Goal: Transaction & Acquisition: Purchase product/service

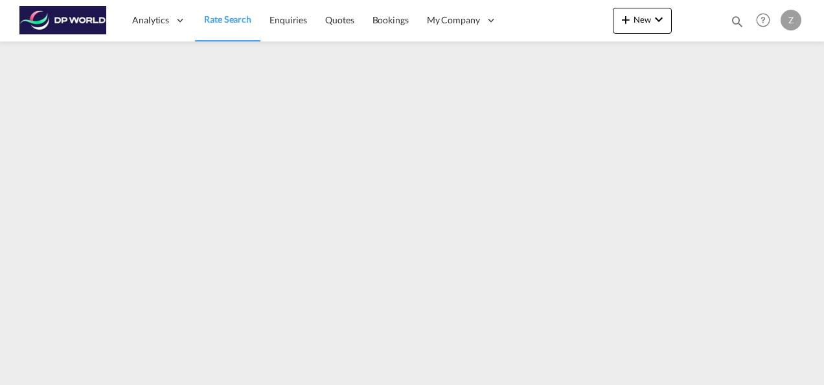
click at [75, 6] on img at bounding box center [62, 20] width 87 height 29
click at [292, 27] on link "Enquiries" at bounding box center [288, 20] width 56 height 42
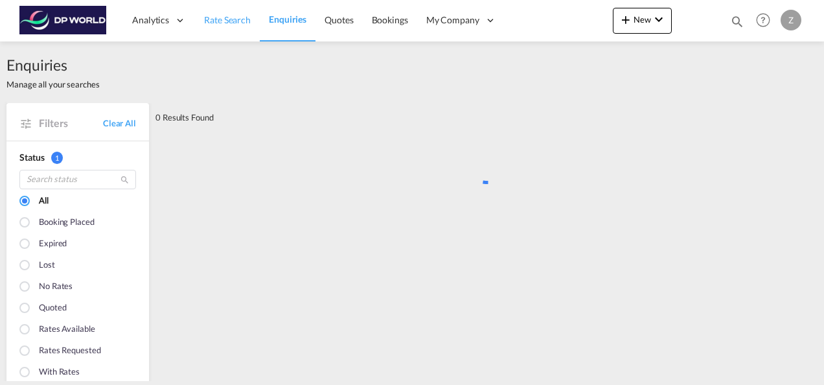
click at [231, 26] on span "Rate Search" at bounding box center [227, 20] width 47 height 13
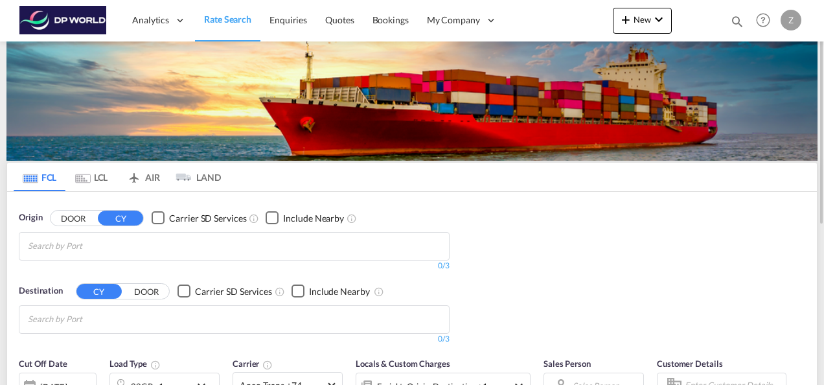
click at [151, 255] on md-autocomplete-wrap "Chips container with autocompletion. Enter the text area, type text to search, …" at bounding box center [89, 246] width 123 height 21
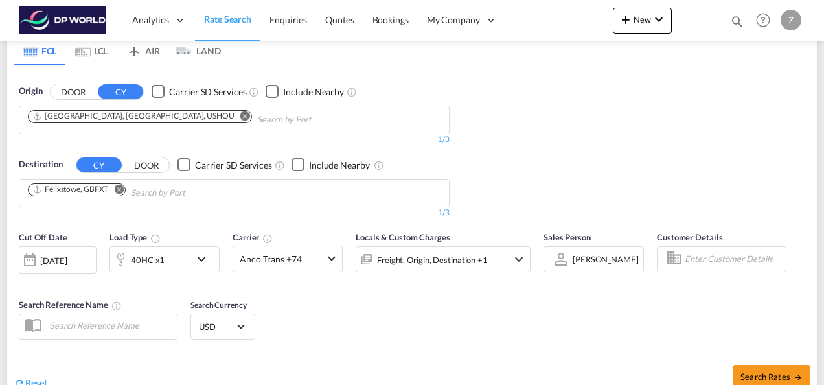
scroll to position [135, 0]
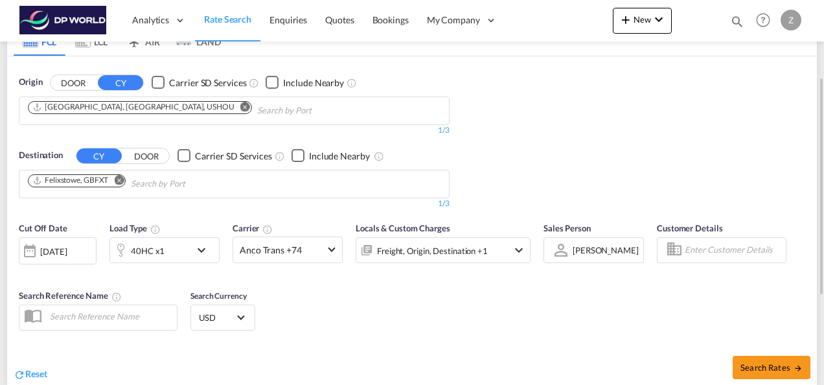
click at [93, 249] on div "[DATE]" at bounding box center [58, 250] width 78 height 27
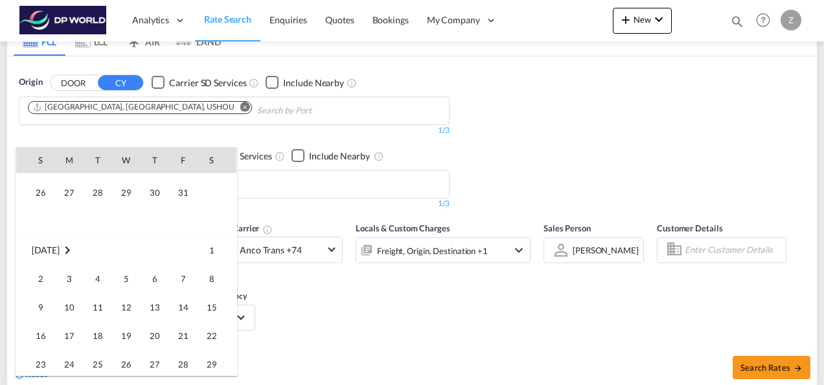
scroll to position [797, 0]
click at [185, 301] on span "14" at bounding box center [183, 306] width 26 height 26
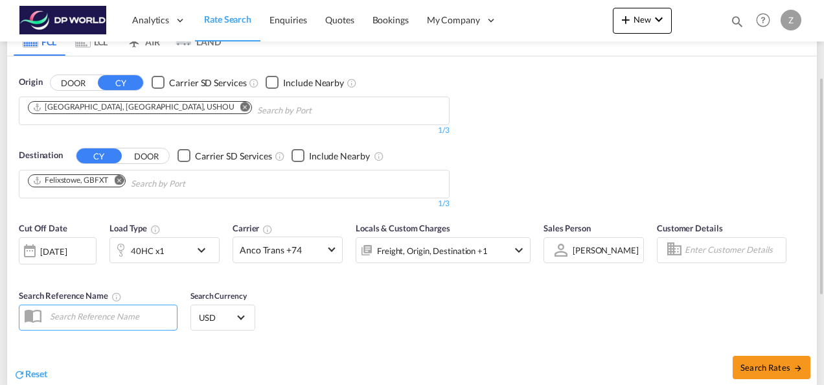
click at [400, 310] on div "Cut Off Date [DATE] [DATE] Load Type 40HC x1 Carrier Anco Trans +74 Online Rate…" at bounding box center [412, 278] width 810 height 126
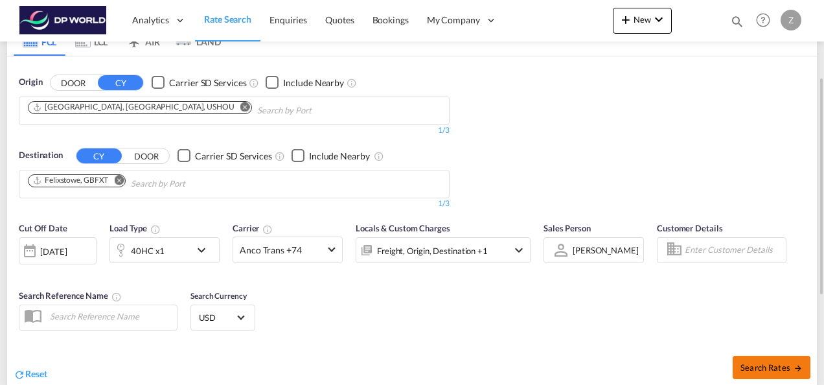
click at [764, 364] on span "Search Rates" at bounding box center [772, 367] width 62 height 10
type input "USHOU to GBFXT / [DATE]"
